Goal: Book appointment/travel/reservation

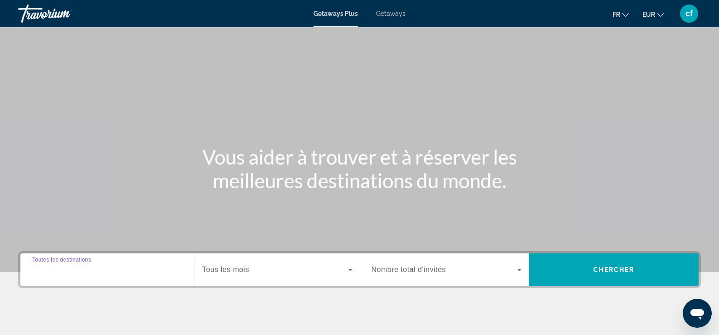
click at [162, 269] on input "Destination Toutes les destinations" at bounding box center [107, 270] width 151 height 11
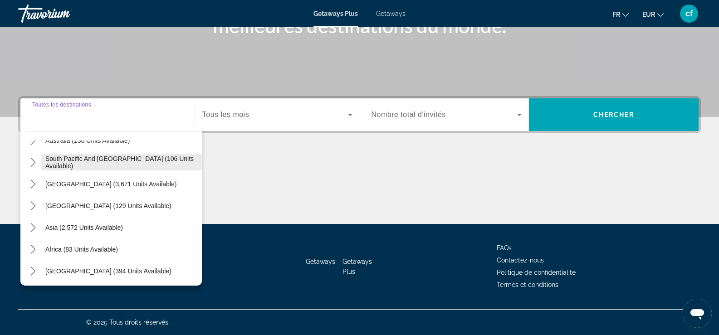
scroll to position [147, 0]
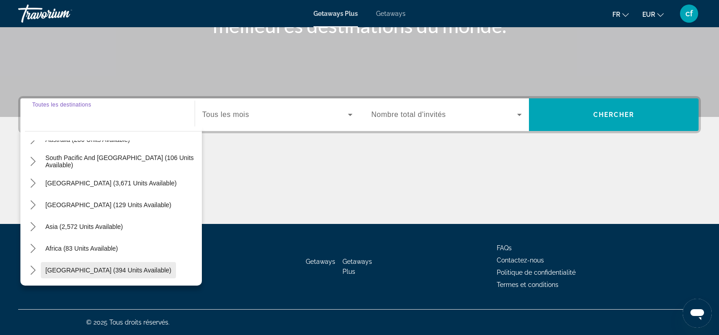
click at [71, 270] on span "[GEOGRAPHIC_DATA] (394 units available)" at bounding box center [108, 270] width 126 height 7
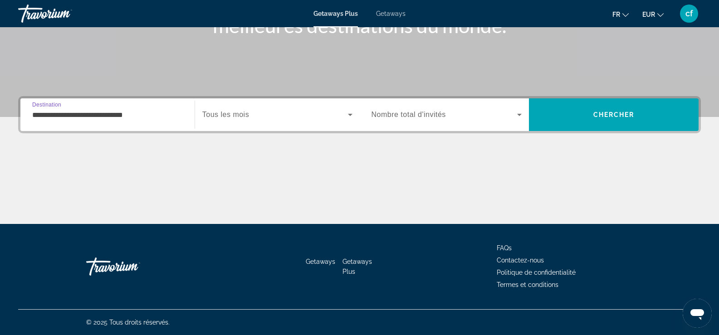
click at [121, 116] on input "**********" at bounding box center [107, 115] width 151 height 11
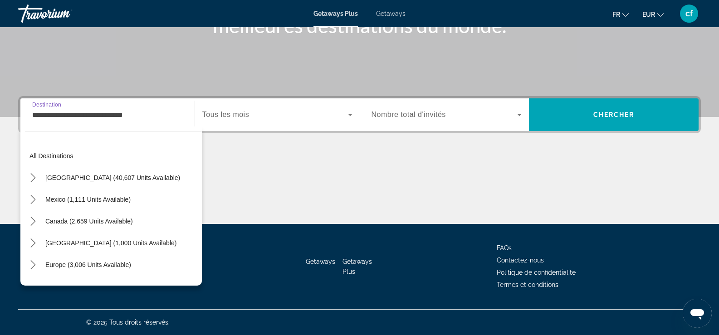
scroll to position [206, 0]
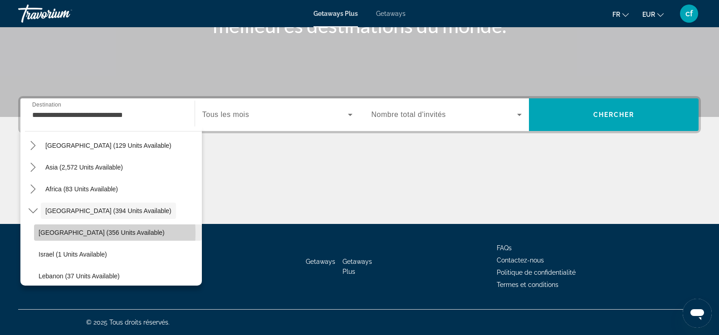
click at [63, 233] on span "[GEOGRAPHIC_DATA] (356 units available)" at bounding box center [102, 232] width 126 height 7
type input "**********"
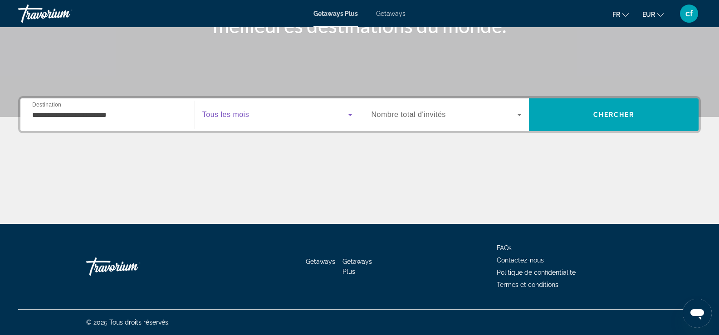
click at [352, 115] on icon "Search widget" at bounding box center [350, 114] width 11 height 11
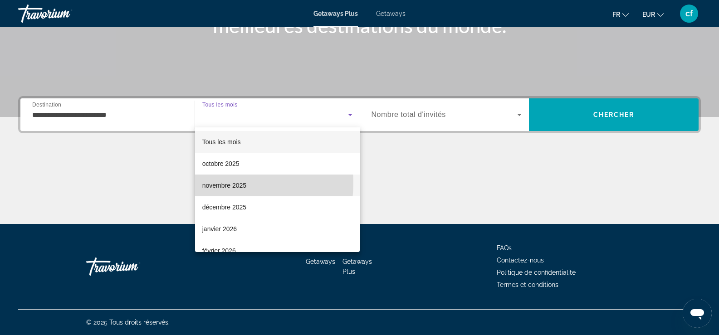
click at [219, 183] on span "novembre 2025" at bounding box center [224, 185] width 44 height 11
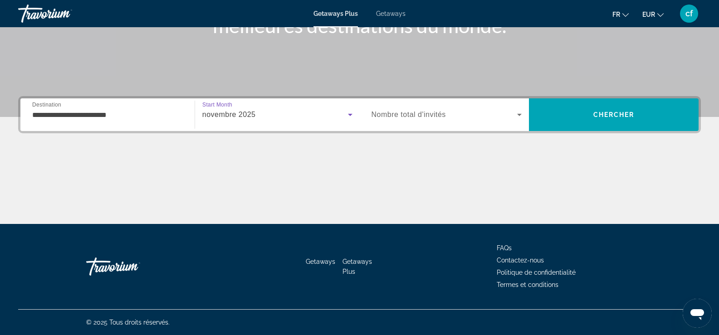
click at [516, 116] on icon "Search widget" at bounding box center [519, 114] width 11 height 11
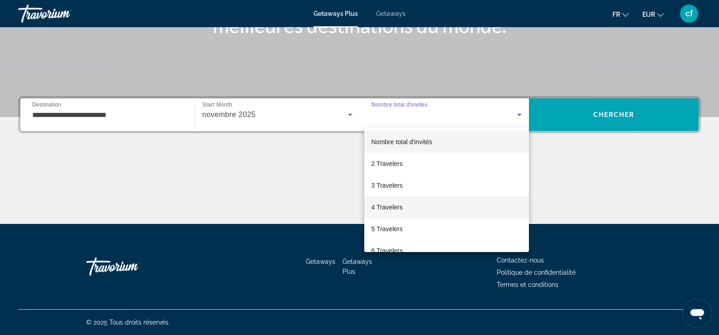
click at [398, 207] on span "4 Travelers" at bounding box center [387, 207] width 31 height 11
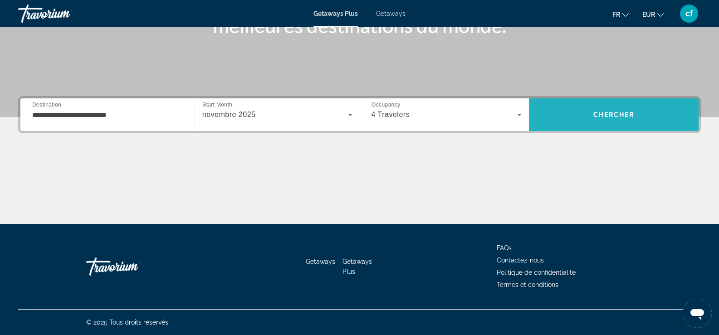
click at [601, 112] on span "Chercher" at bounding box center [614, 114] width 41 height 7
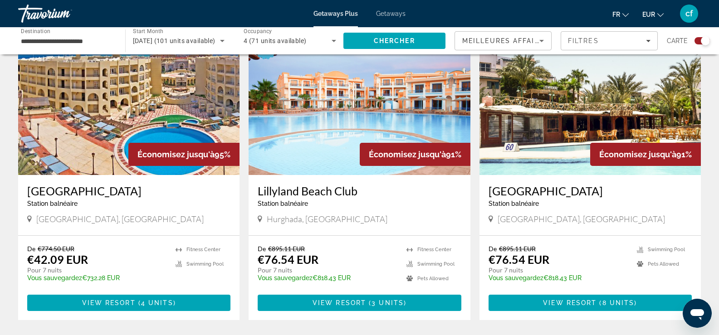
scroll to position [1316, 0]
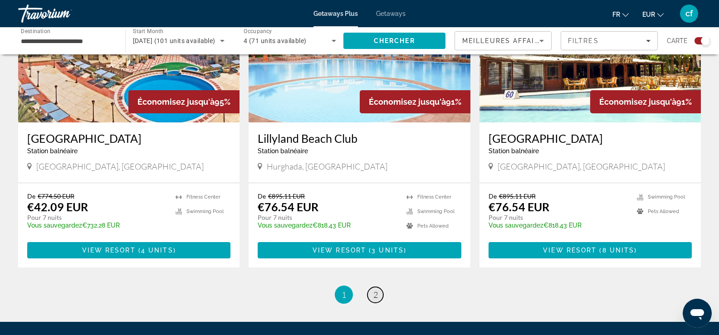
click at [376, 297] on span "2" at bounding box center [375, 295] width 5 height 10
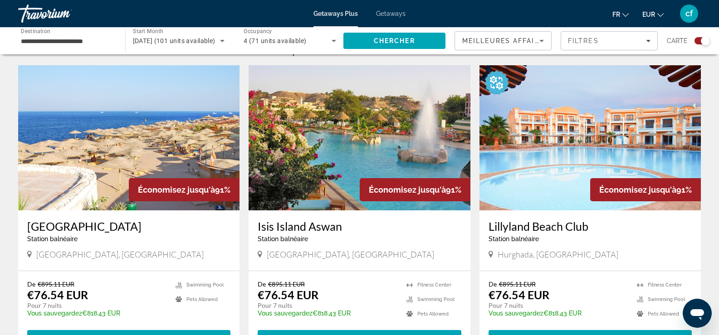
scroll to position [318, 0]
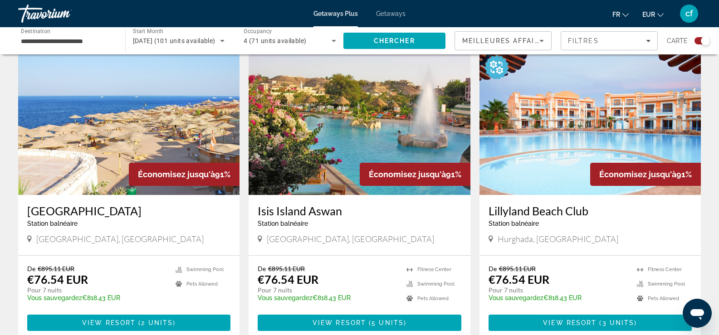
click at [376, 136] on img "Main content" at bounding box center [359, 122] width 221 height 145
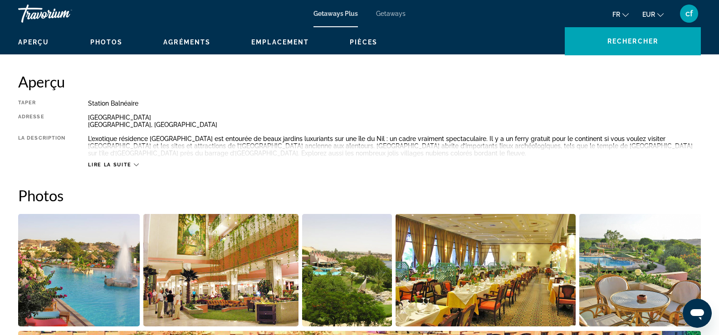
scroll to position [318, 0]
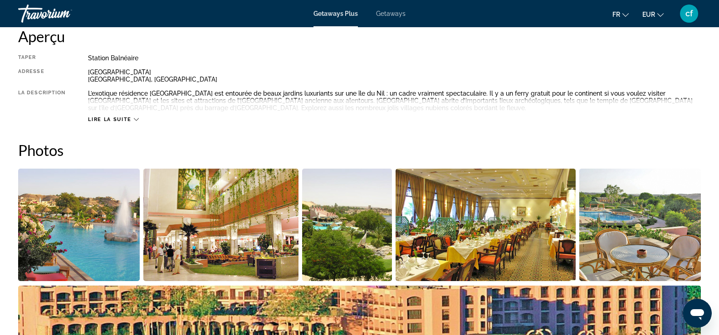
click at [100, 117] on span "Lire la suite" at bounding box center [109, 120] width 43 height 6
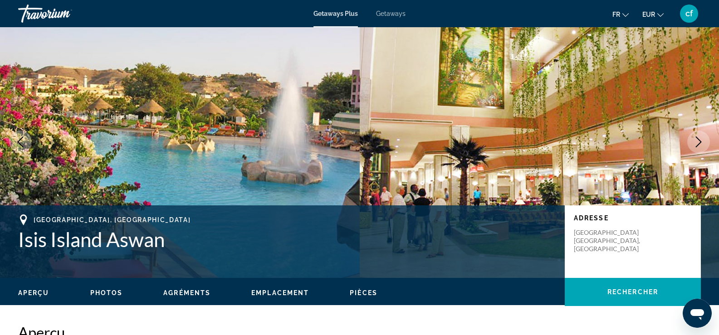
scroll to position [0, 0]
